Goal: Information Seeking & Learning: Compare options

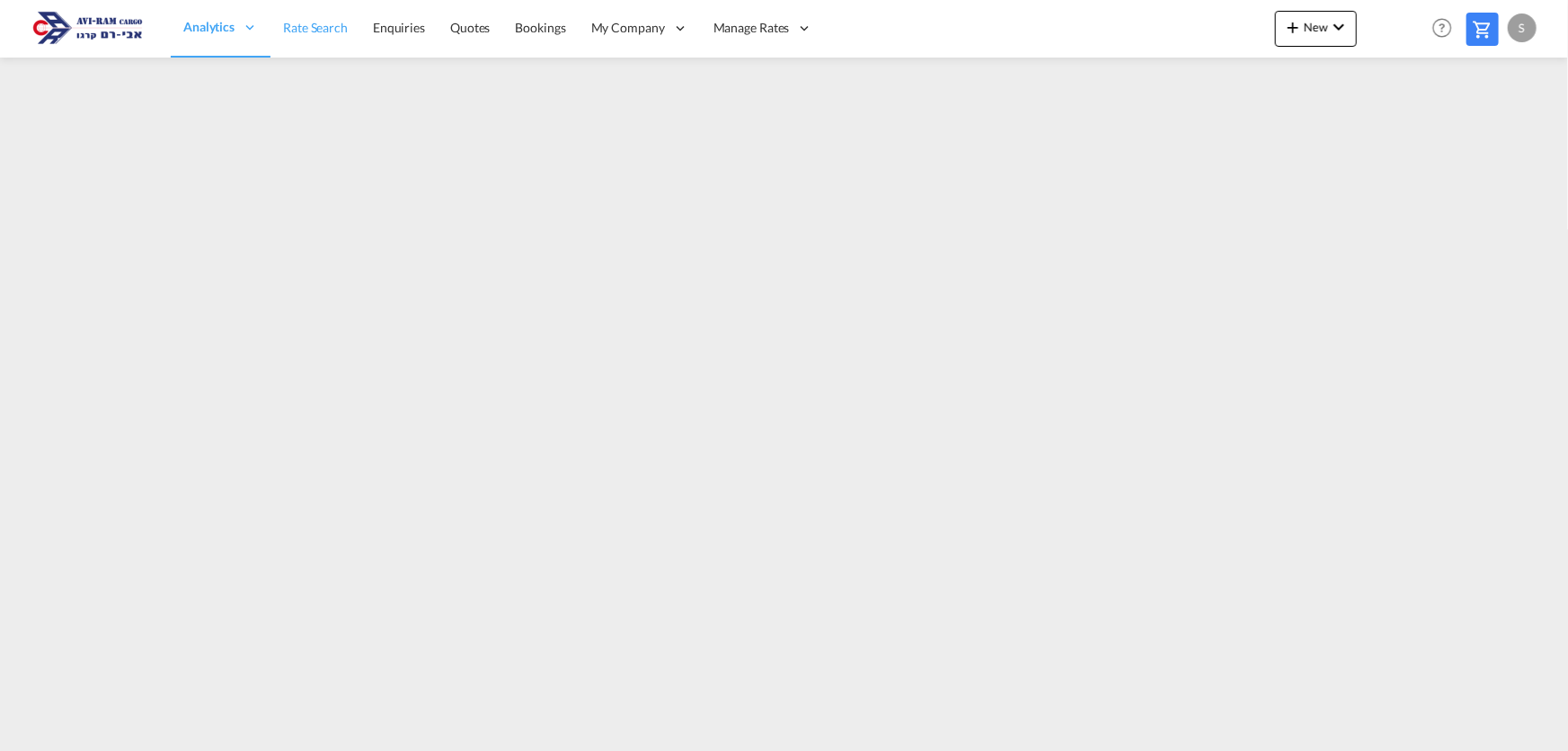
click at [312, 30] on span "Rate Search" at bounding box center [315, 28] width 64 height 16
click at [327, 28] on span "Rate Search" at bounding box center [315, 27] width 65 height 16
click at [305, 26] on span "Rate Search" at bounding box center [315, 28] width 64 height 16
click at [346, 28] on span "Rate Search" at bounding box center [315, 28] width 64 height 16
